Goal: Task Accomplishment & Management: Complete application form

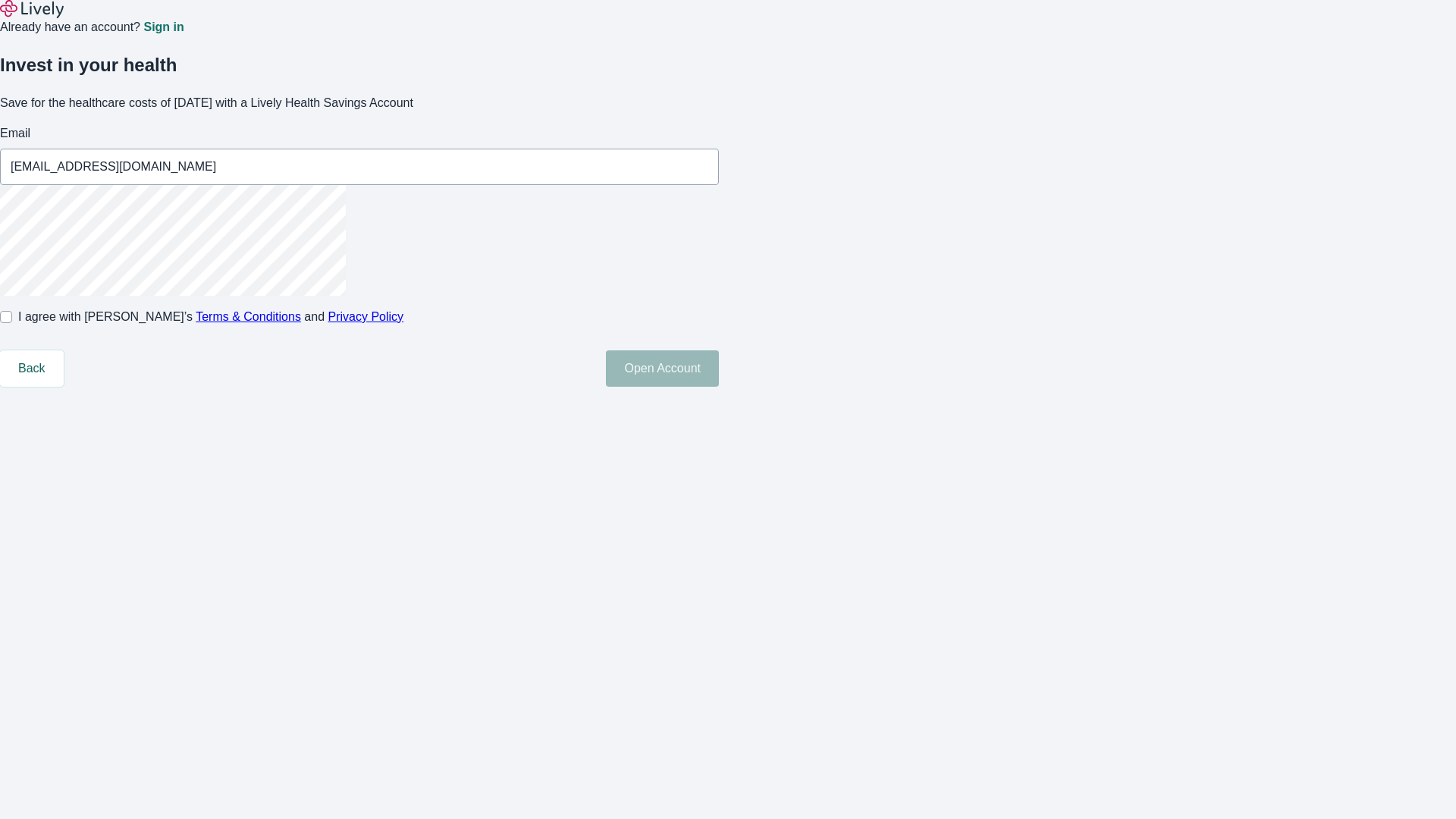
click at [12, 323] on input "I agree with Lively’s Terms & Conditions and Privacy Policy" at bounding box center [6, 317] width 12 height 12
checkbox input "true"
click at [719, 387] on button "Open Account" at bounding box center [662, 369] width 113 height 37
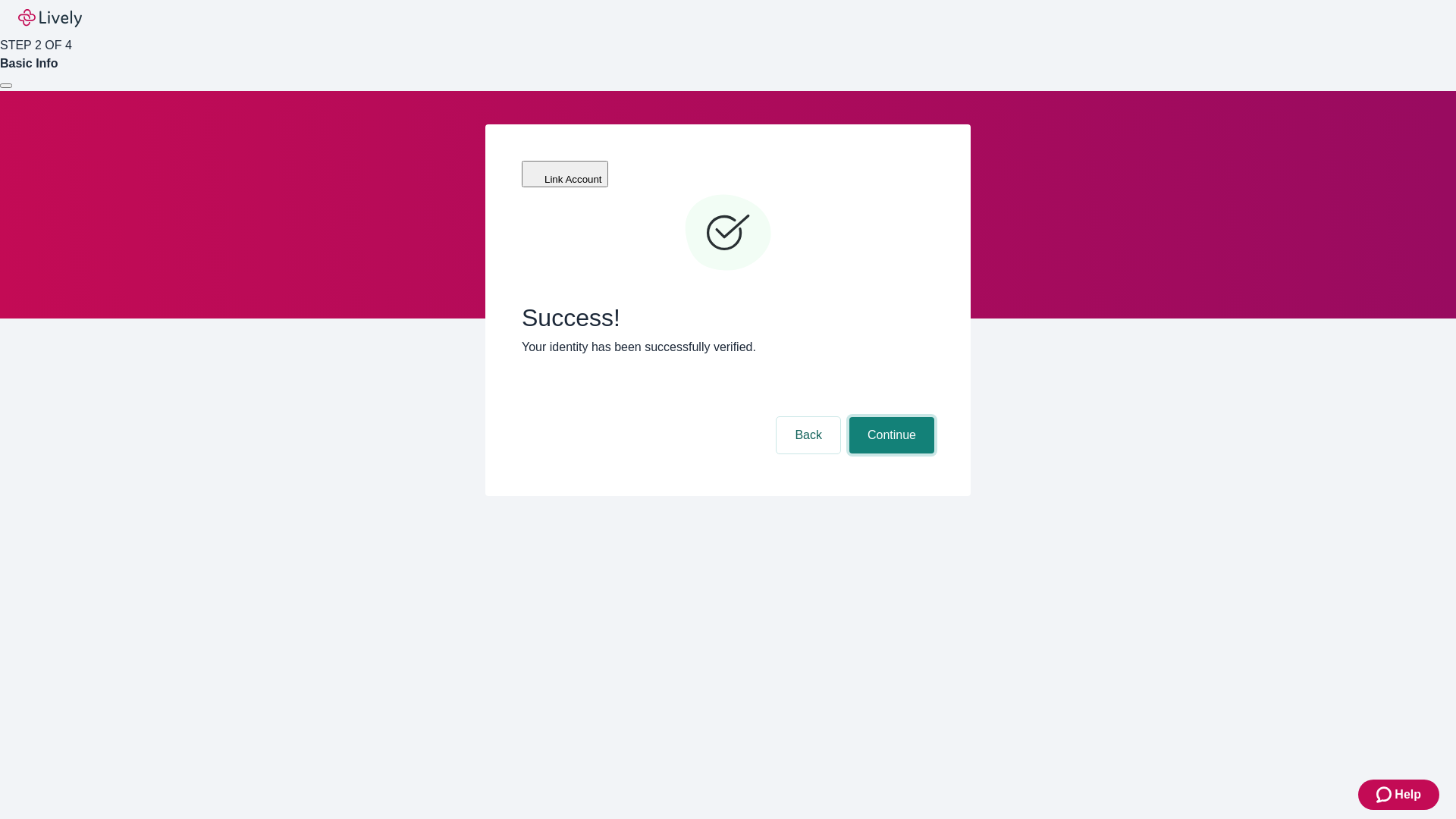
click at [890, 417] on button "Continue" at bounding box center [891, 435] width 85 height 37
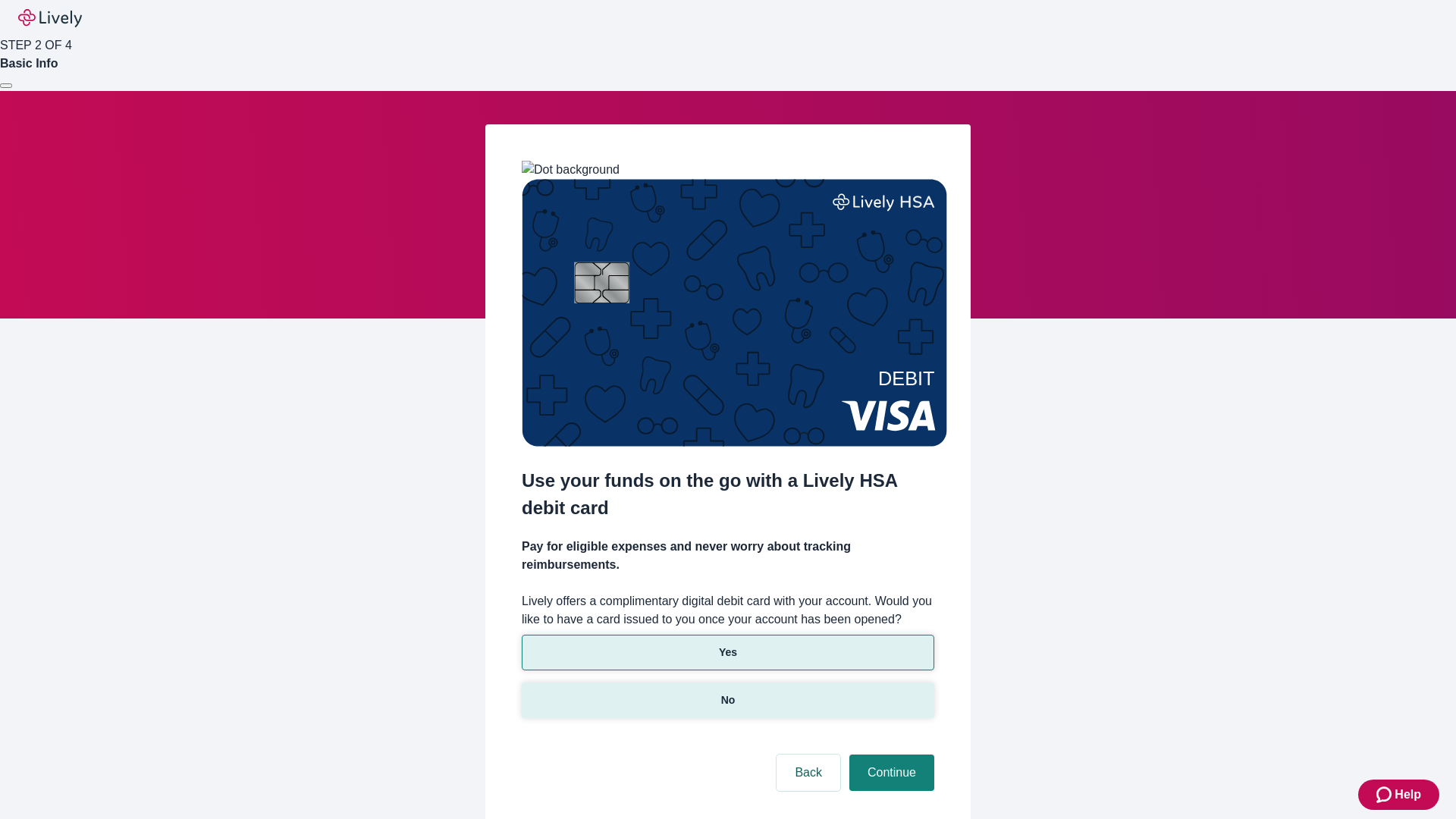
click at [727, 692] on p "No" at bounding box center [728, 700] width 15 height 16
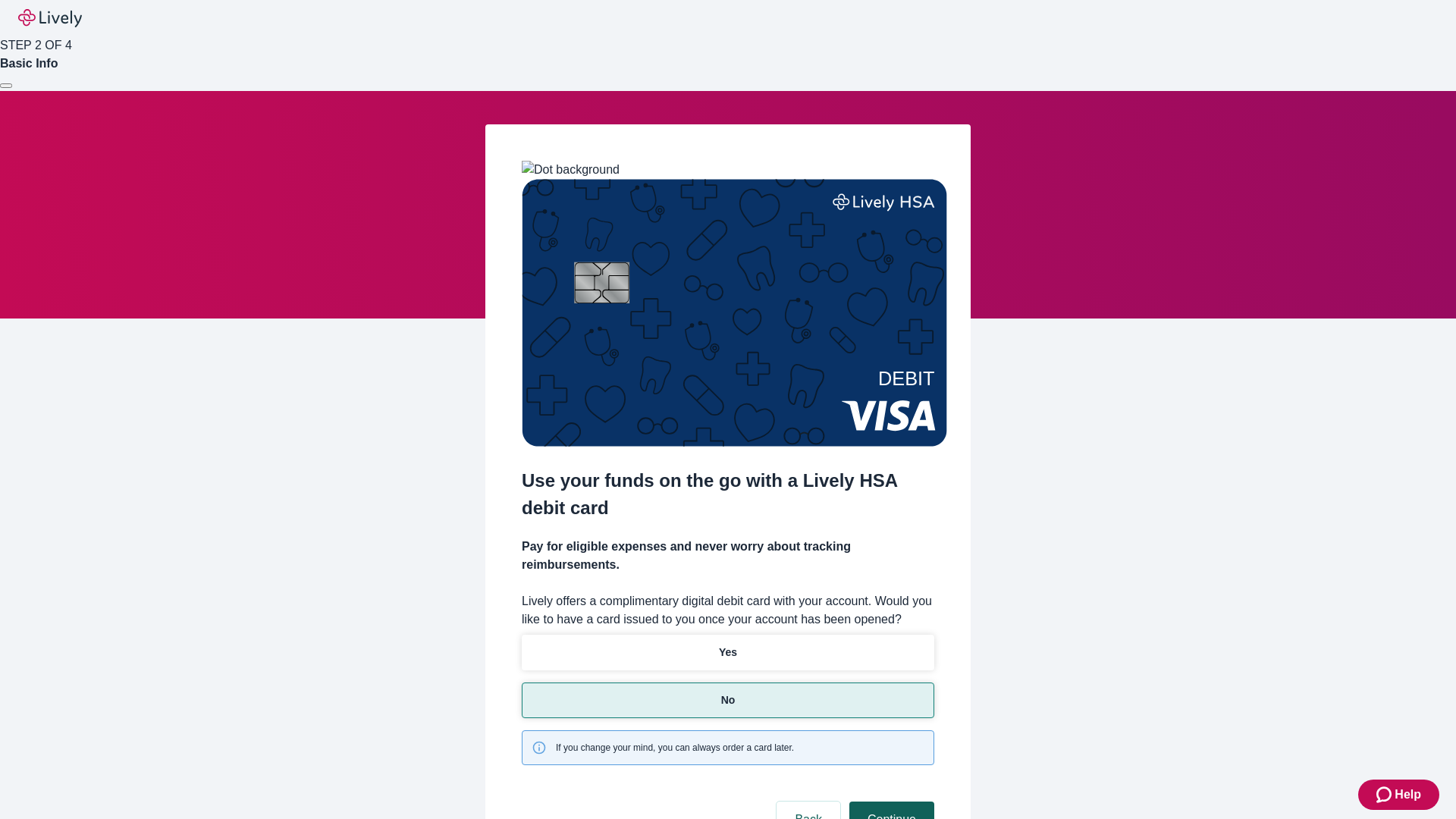
click at [890, 802] on button "Continue" at bounding box center [891, 820] width 85 height 37
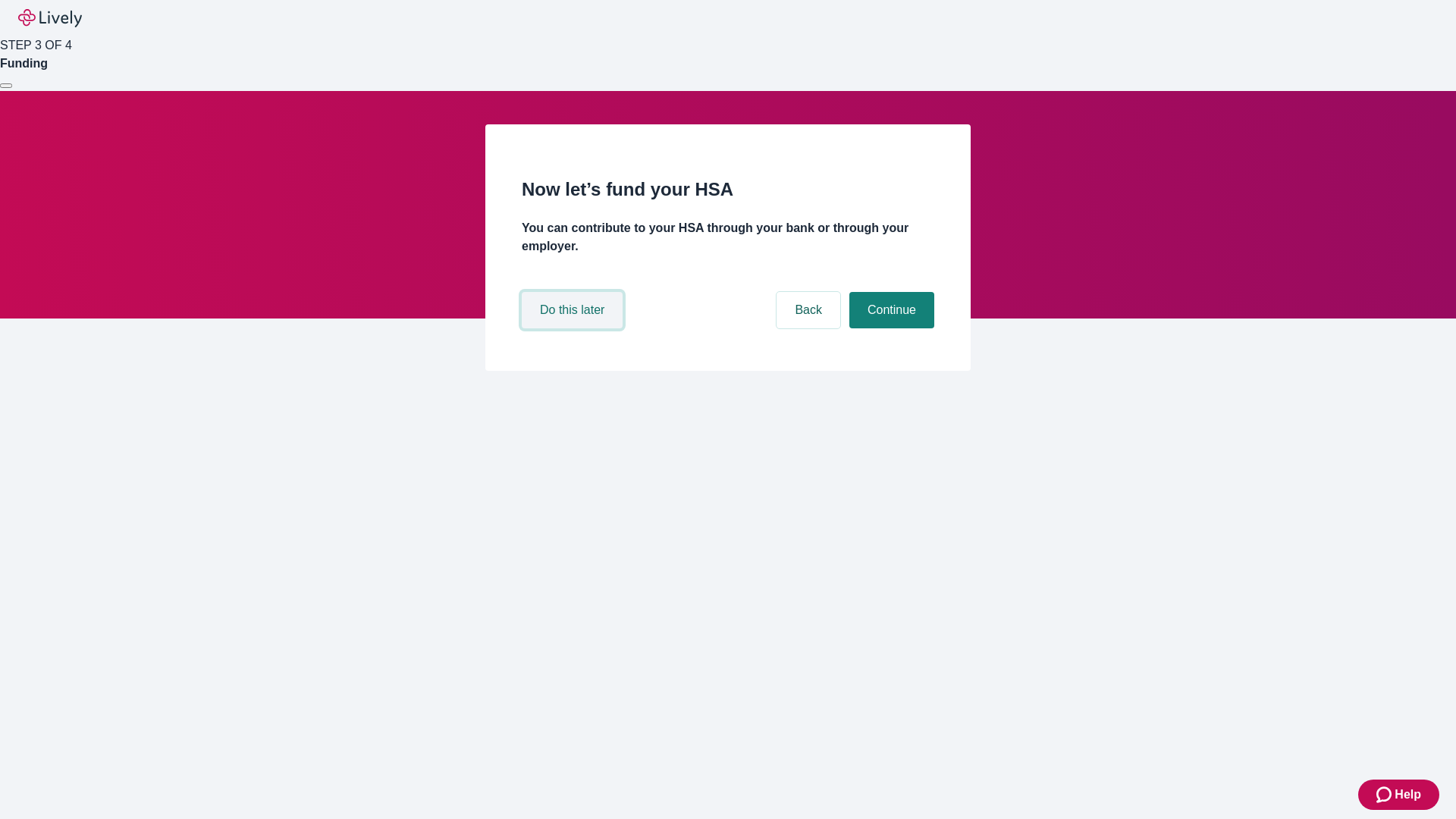
click at [574, 329] on button "Do this later" at bounding box center [572, 310] width 101 height 37
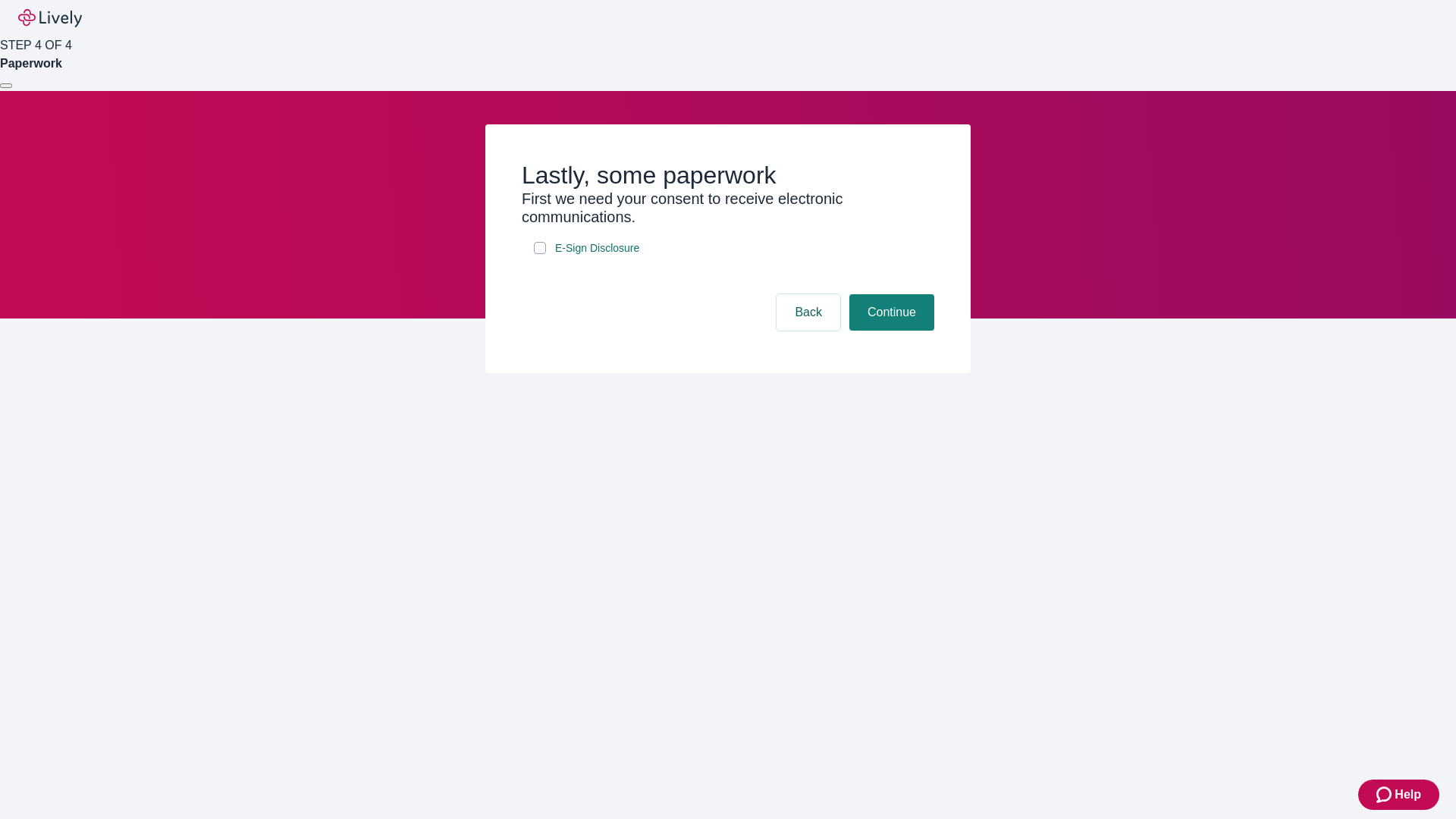
click at [540, 254] on input "E-Sign Disclosure" at bounding box center [539, 247] width 12 height 12
checkbox input "true"
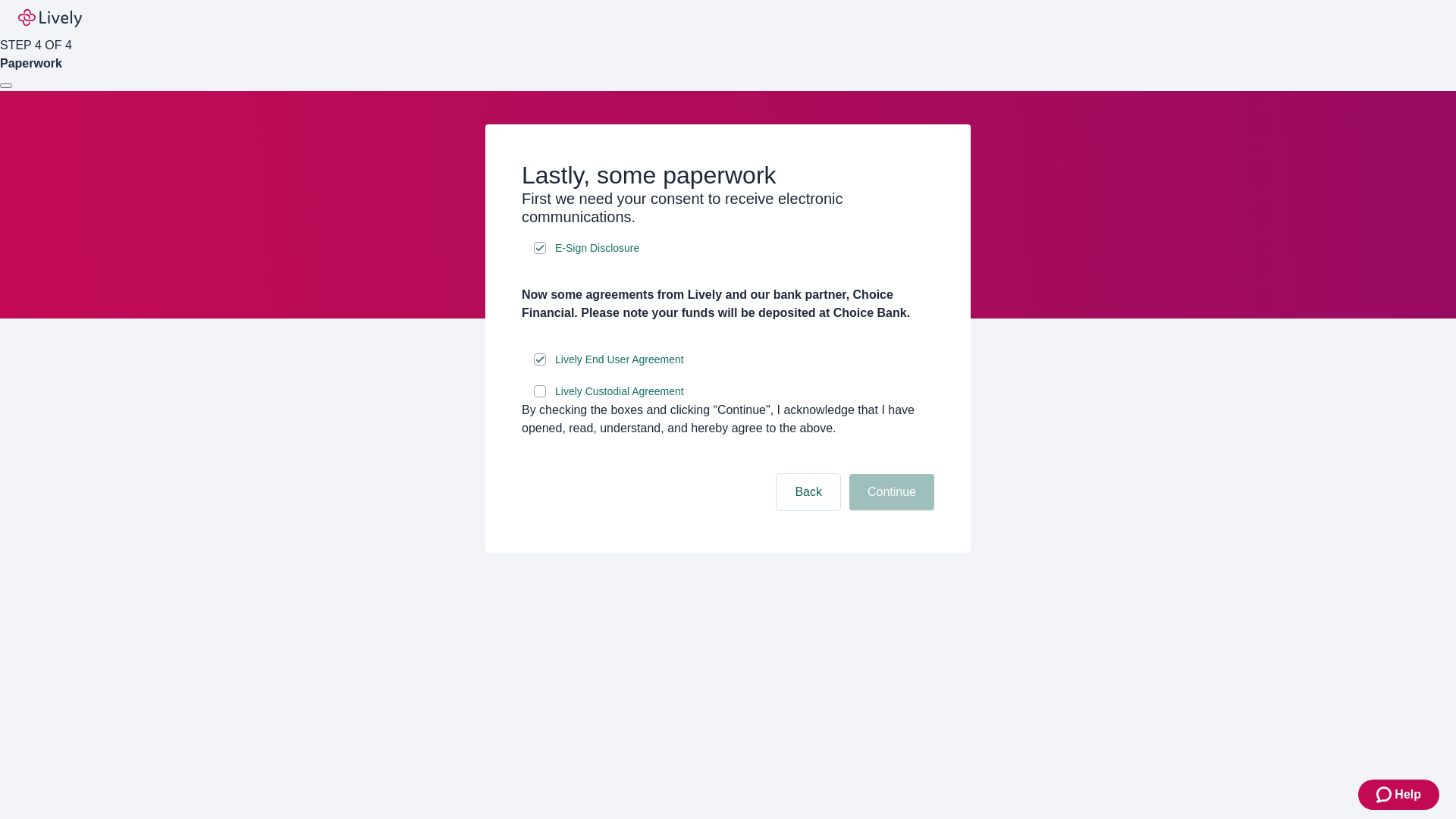
click at [540, 398] on input "Lively Custodial Agreement" at bounding box center [539, 391] width 12 height 12
checkbox input "true"
click at [890, 510] on button "Continue" at bounding box center [891, 492] width 85 height 37
